Goal: Transaction & Acquisition: Purchase product/service

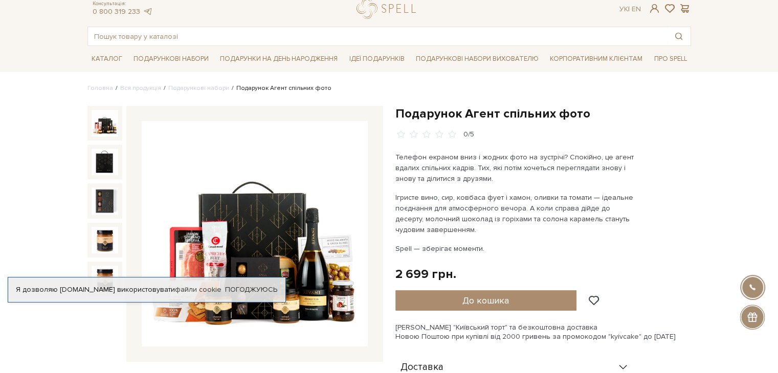
scroll to position [102, 0]
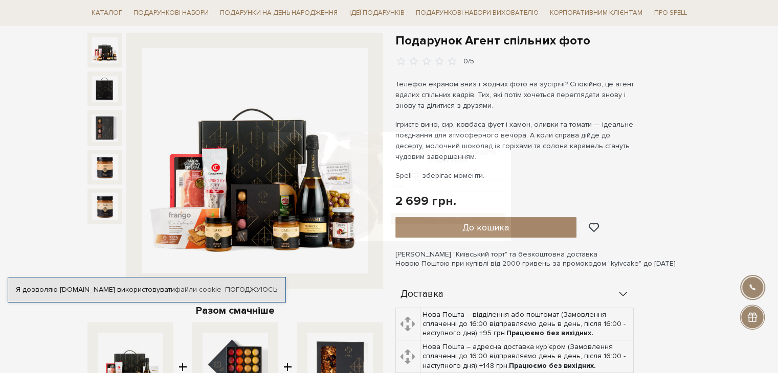
click at [226, 218] on img at bounding box center [267, 186] width 217 height 204
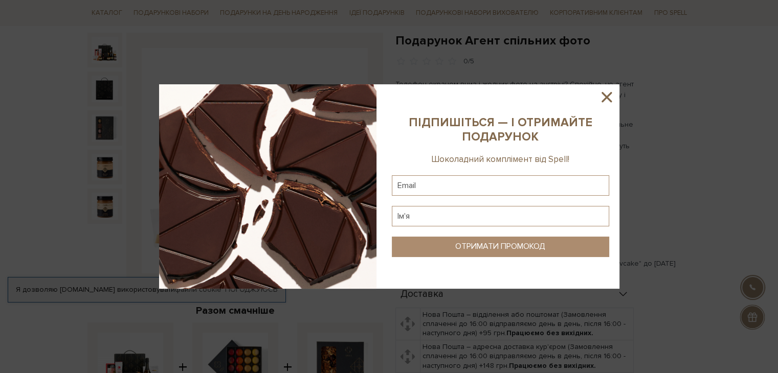
click at [611, 93] on icon at bounding box center [606, 97] width 10 height 10
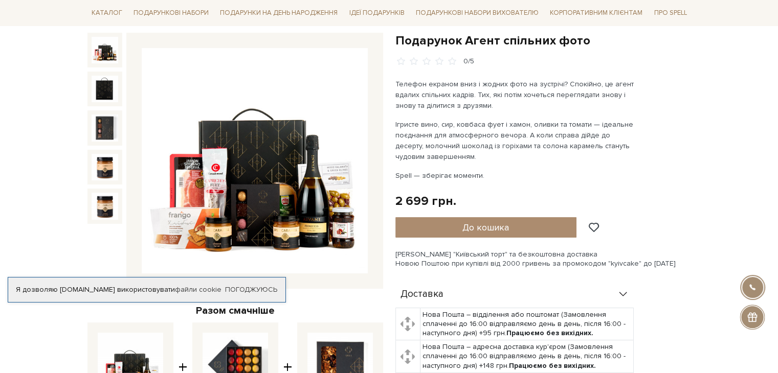
click at [290, 196] on img at bounding box center [255, 161] width 226 height 226
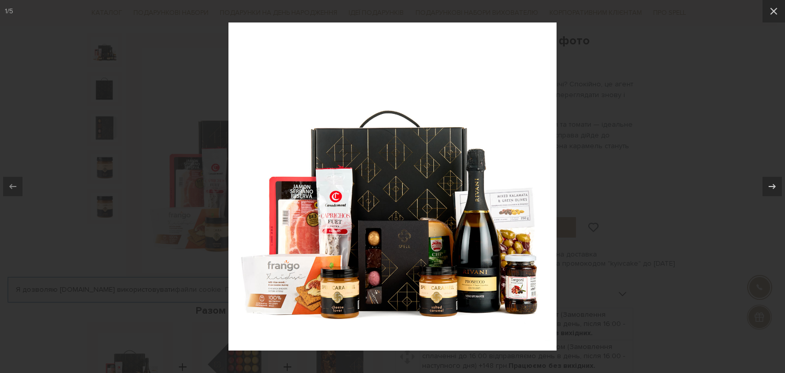
click at [680, 225] on div at bounding box center [392, 186] width 785 height 373
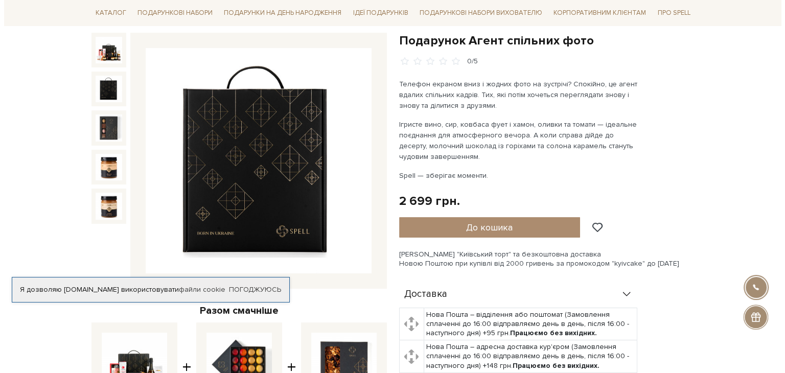
scroll to position [428, 0]
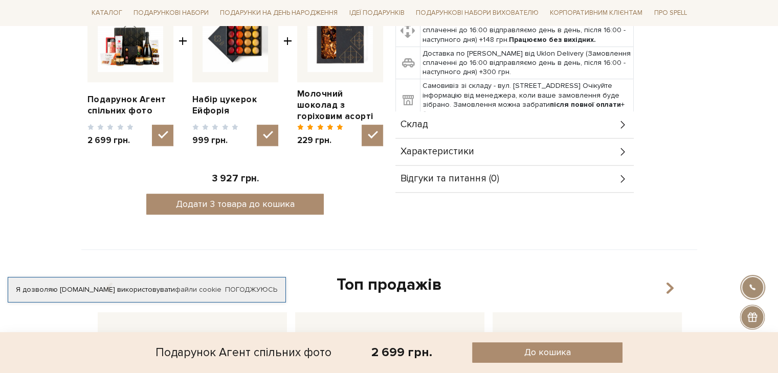
click at [464, 128] on div "Склад" at bounding box center [514, 124] width 238 height 27
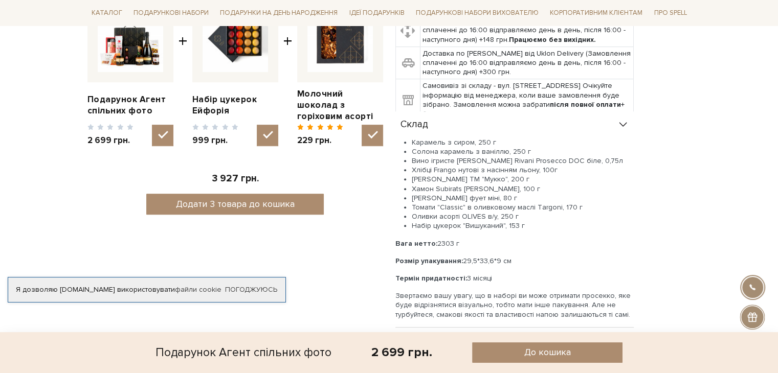
click at [465, 128] on div "Склад" at bounding box center [514, 124] width 238 height 27
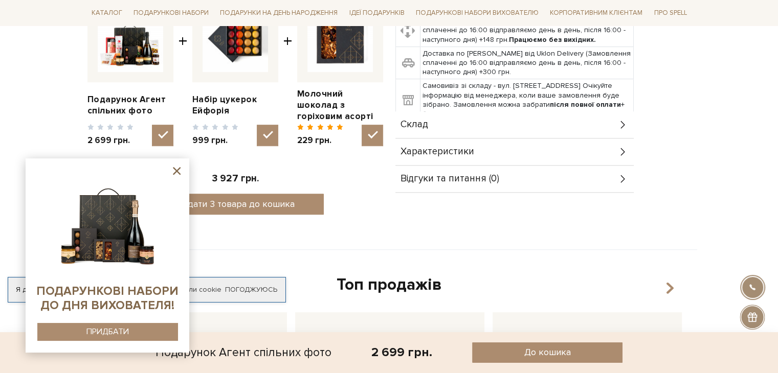
click at [727, 225] on body "Подарункові набори SALE Корпоративним клієнтам Доставка і оплата Консультація: …" at bounding box center [389, 251] width 778 height 1358
click at [176, 174] on icon at bounding box center [176, 171] width 13 height 13
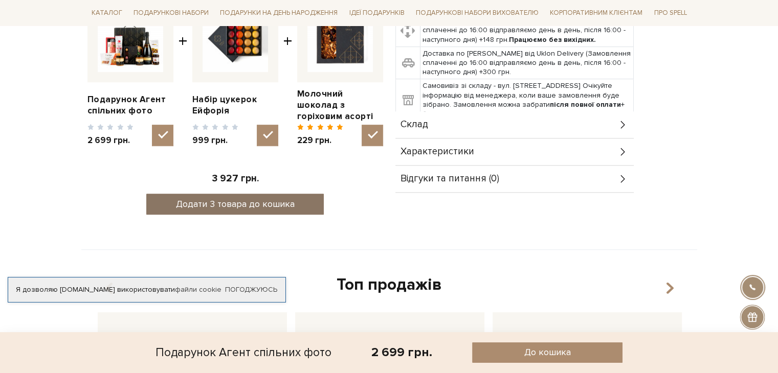
click at [228, 199] on button "Додати 3 товара до кошика" at bounding box center [234, 204] width 177 height 21
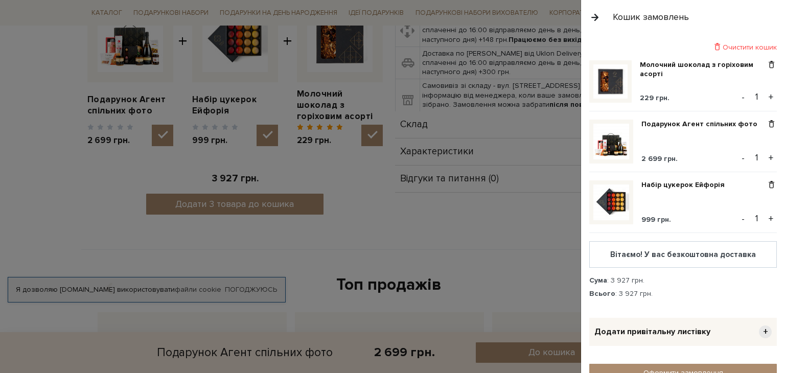
click at [768, 39] on div "Очистити кошик Молочний шоколад з горіховим асорті 229 грн. - 1 + Подарунок Аге…" at bounding box center [683, 203] width 204 height 339
click at [757, 45] on div "Очистити кошик" at bounding box center [683, 47] width 188 height 10
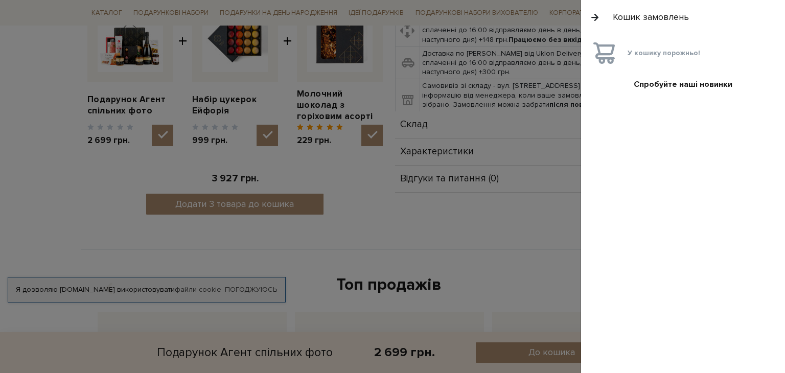
click at [424, 234] on div at bounding box center [392, 186] width 785 height 373
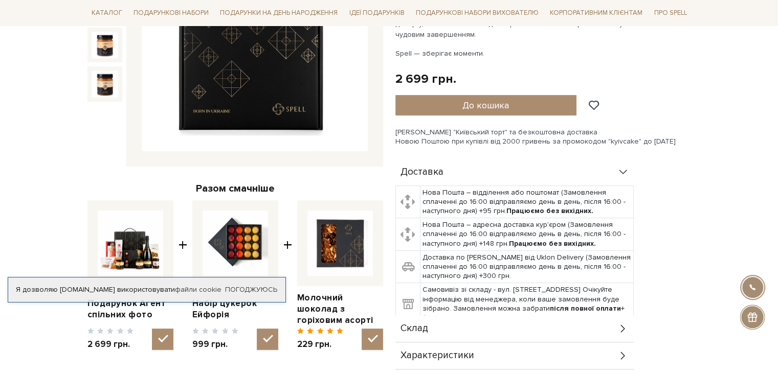
scroll to position [224, 0]
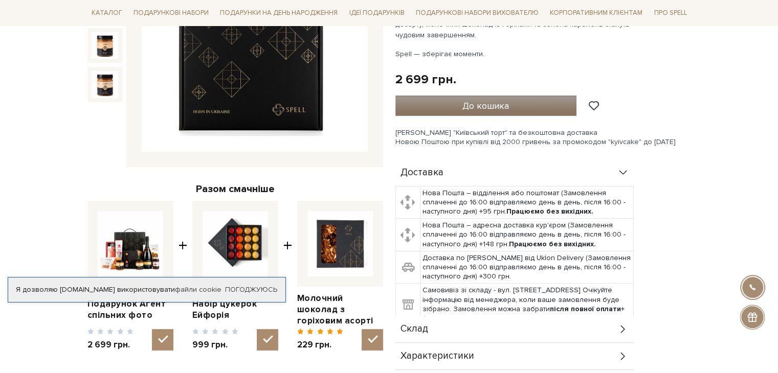
click at [460, 106] on button "До кошика" at bounding box center [485, 106] width 181 height 20
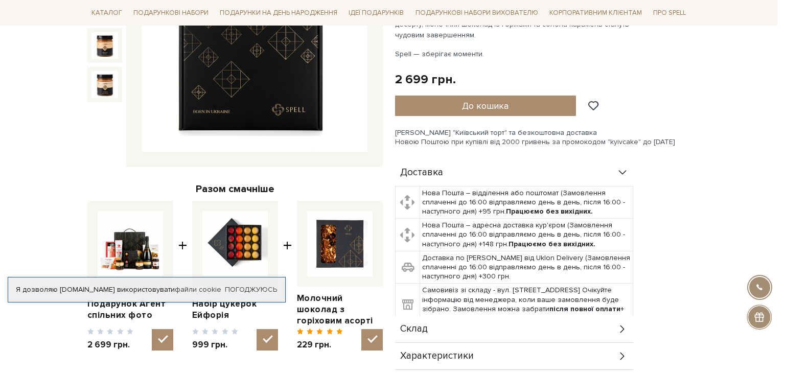
click at [12, 178] on div at bounding box center [392, 186] width 785 height 373
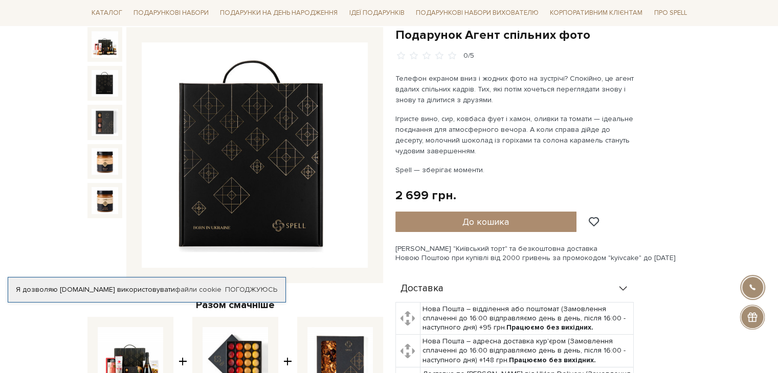
scroll to position [0, 0]
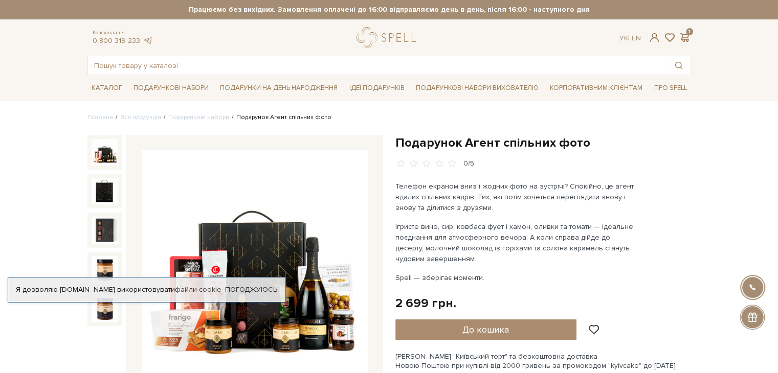
click at [96, 150] on img at bounding box center [105, 152] width 27 height 27
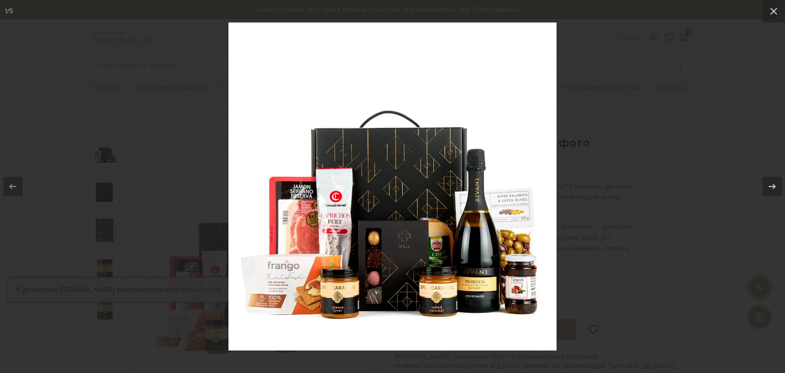
click at [718, 216] on div at bounding box center [392, 186] width 785 height 373
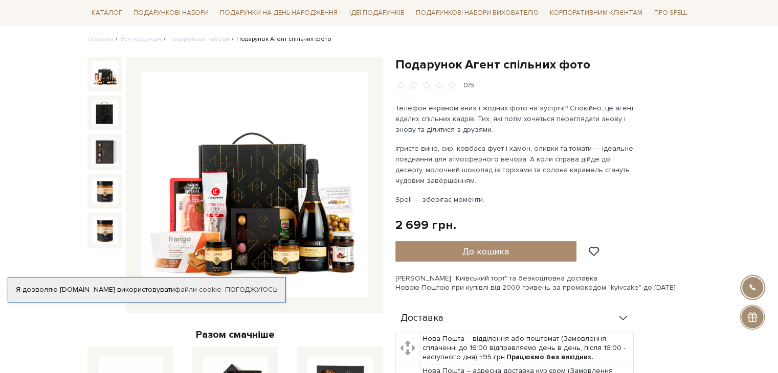
scroll to position [102, 0]
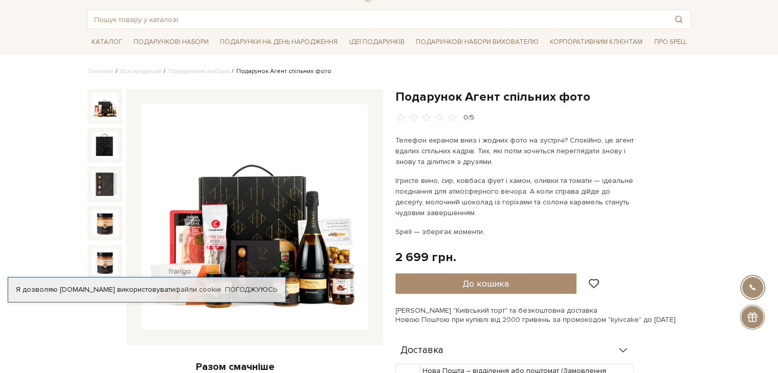
scroll to position [0, 0]
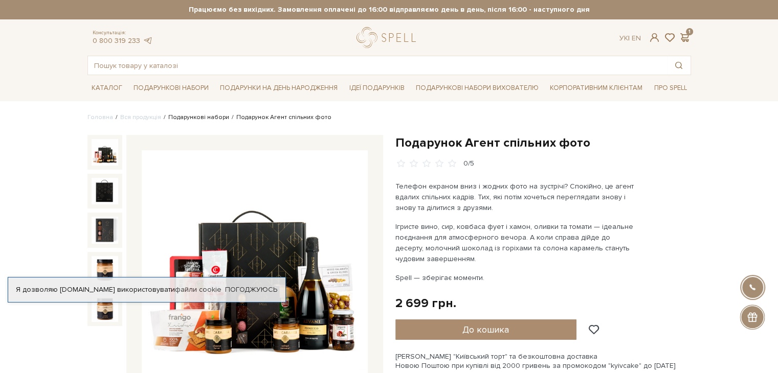
click at [194, 118] on link "Подарункові набори" at bounding box center [198, 117] width 61 height 8
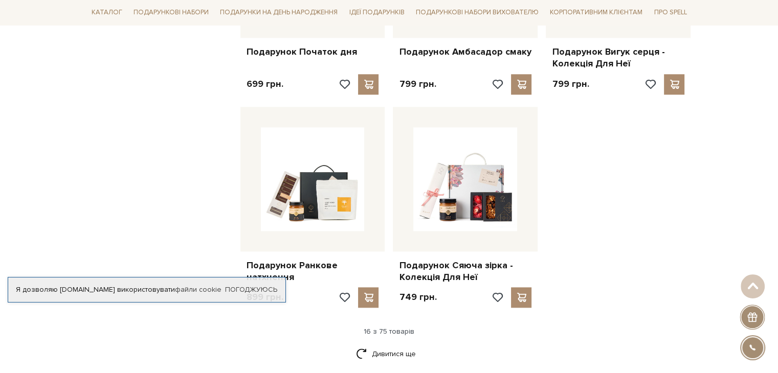
scroll to position [1227, 0]
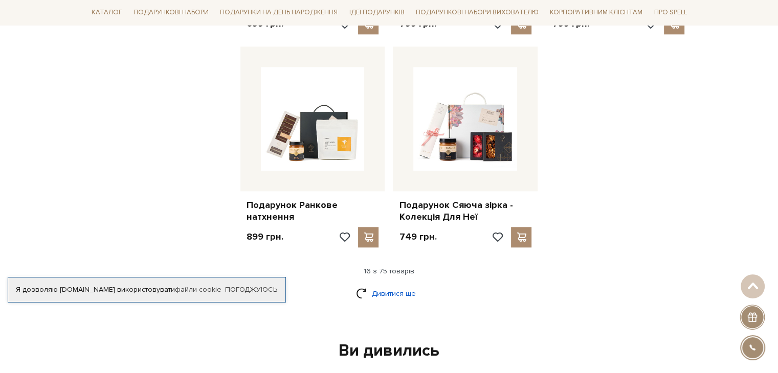
click at [380, 285] on link "Дивитися ще" at bounding box center [389, 294] width 66 height 18
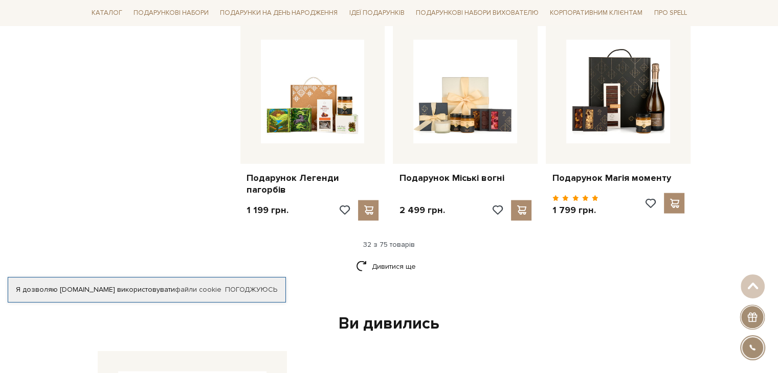
scroll to position [2351, 0]
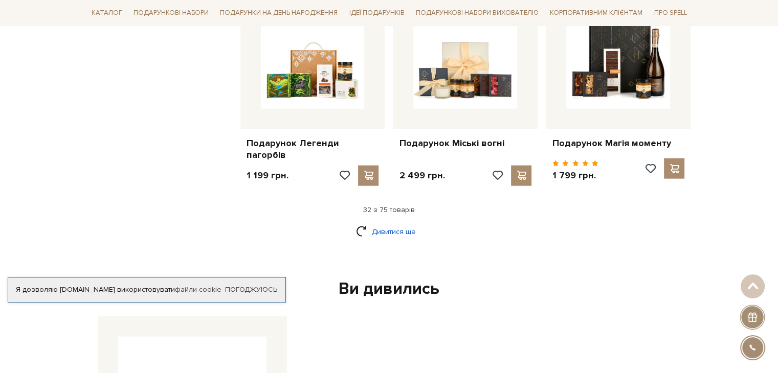
click at [394, 231] on link "Дивитися ще" at bounding box center [389, 232] width 66 height 18
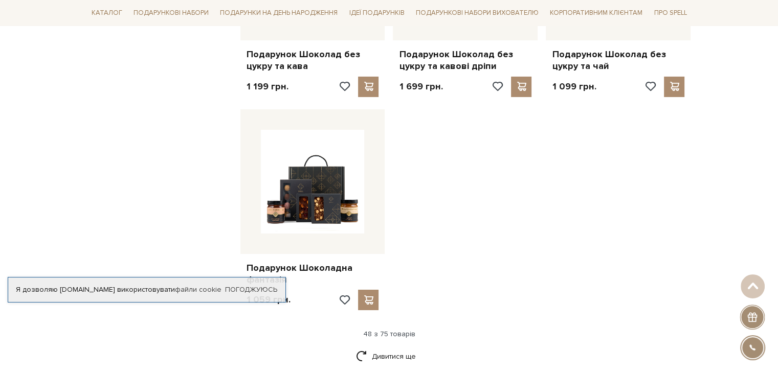
scroll to position [3578, 0]
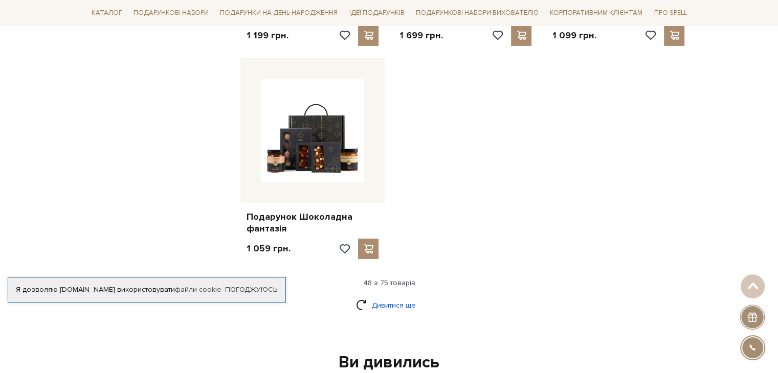
click at [393, 296] on link "Дивитися ще" at bounding box center [389, 305] width 66 height 18
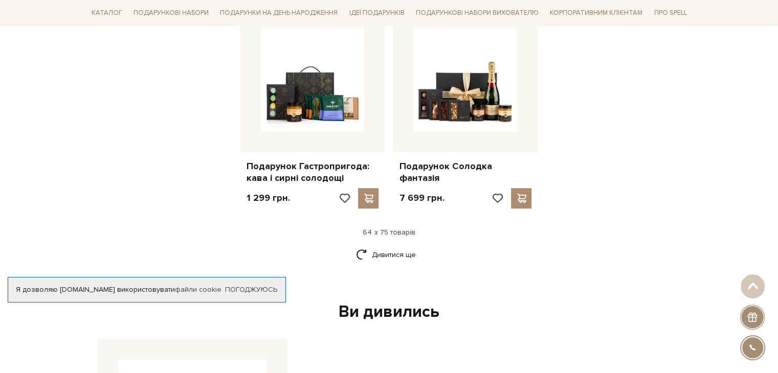
scroll to position [4703, 0]
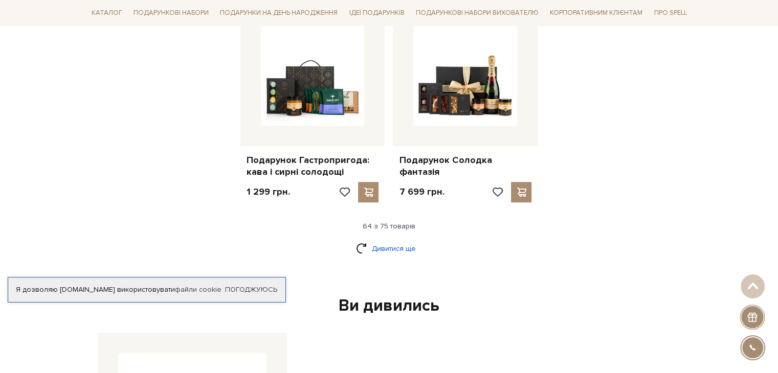
click at [385, 240] on link "Дивитися ще" at bounding box center [389, 249] width 66 height 18
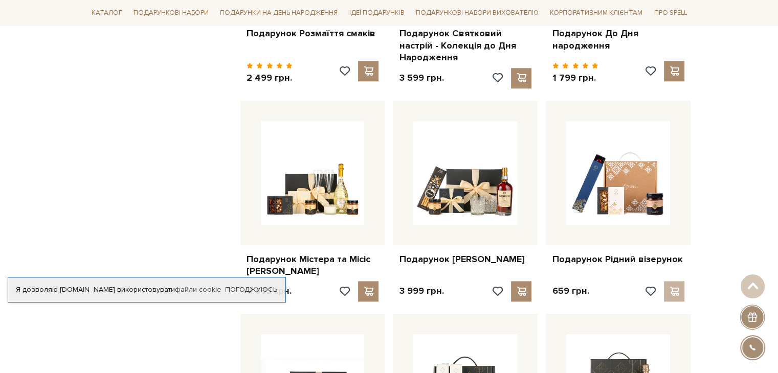
scroll to position [5112, 0]
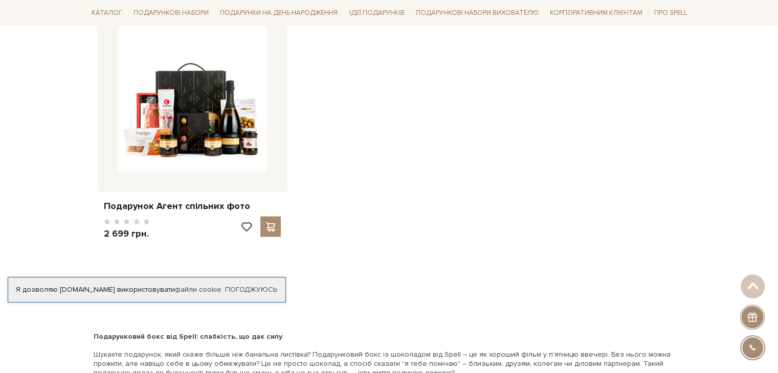
scroll to position [5859, 0]
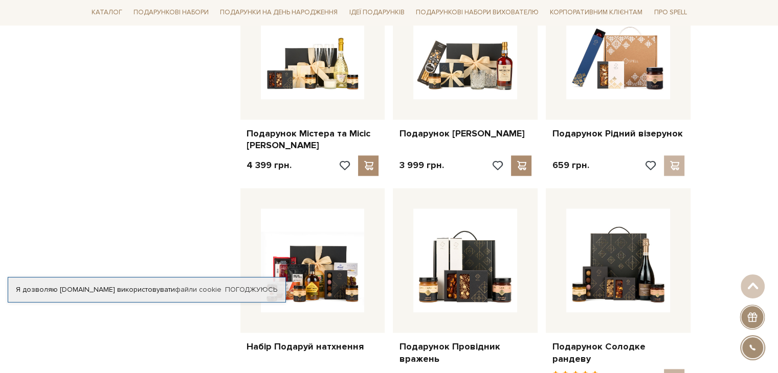
scroll to position [5143, 0]
